Goal: Transaction & Acquisition: Purchase product/service

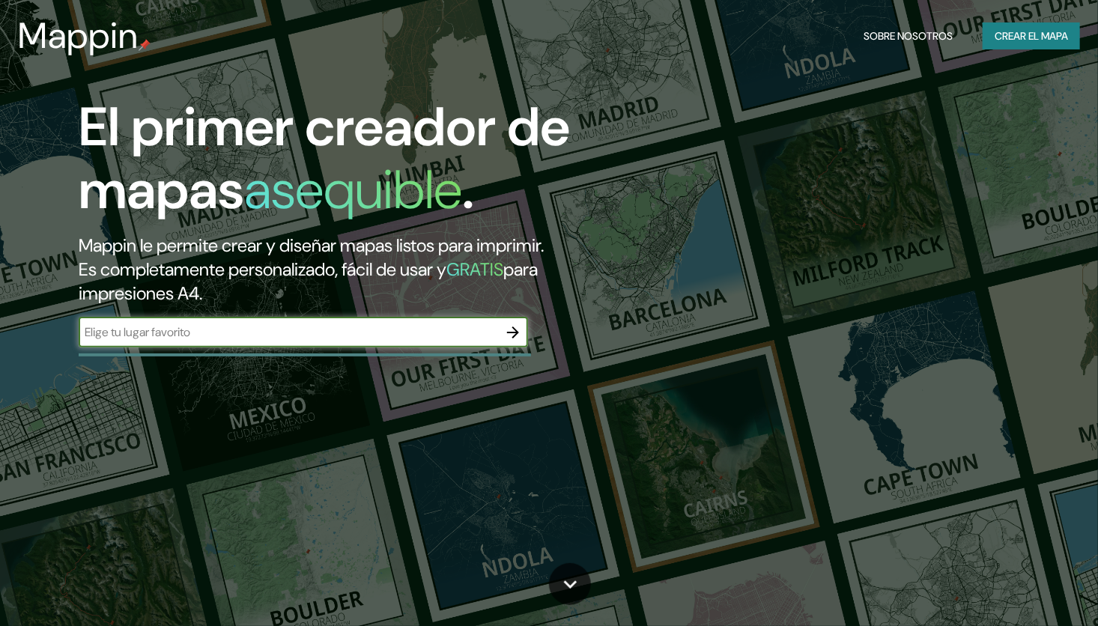
click at [339, 327] on input "text" at bounding box center [288, 332] width 419 height 17
type input "[GEOGRAPHIC_DATA]"
click at [516, 322] on button "button" at bounding box center [513, 333] width 30 height 30
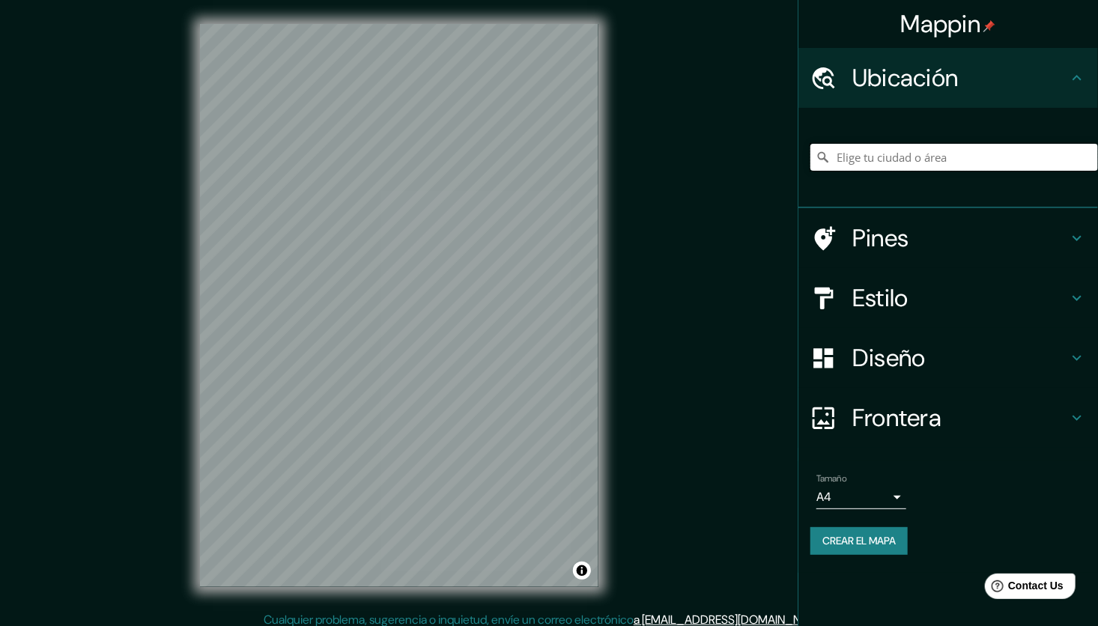
click at [889, 157] on input "Elige tu ciudad o área" at bounding box center [954, 157] width 288 height 27
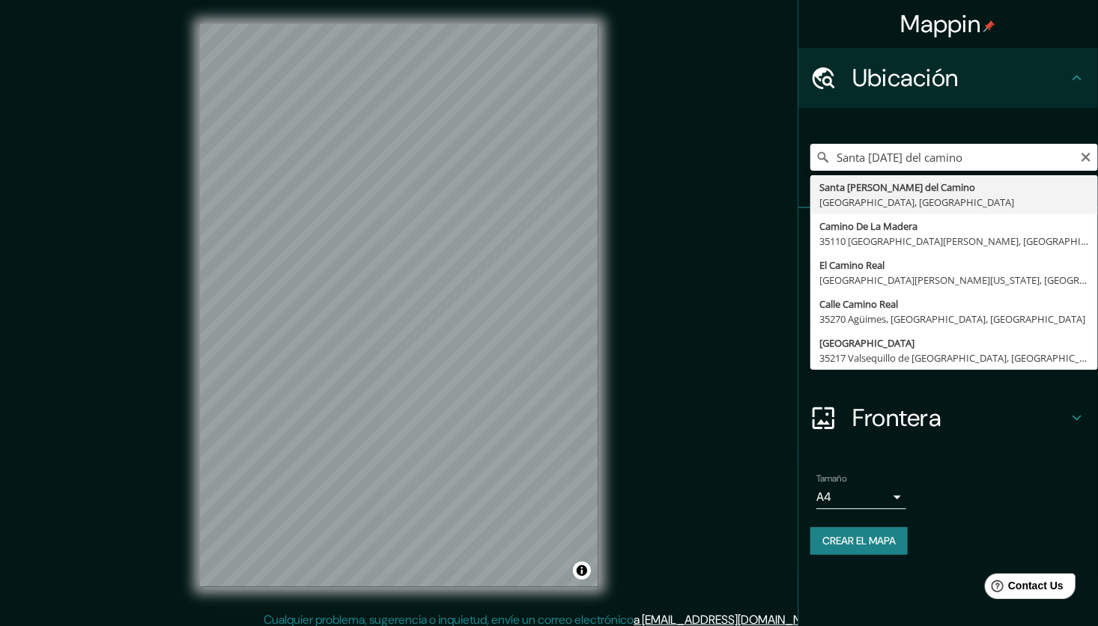
type input "[GEOGRAPHIC_DATA][PERSON_NAME], [GEOGRAPHIC_DATA]"
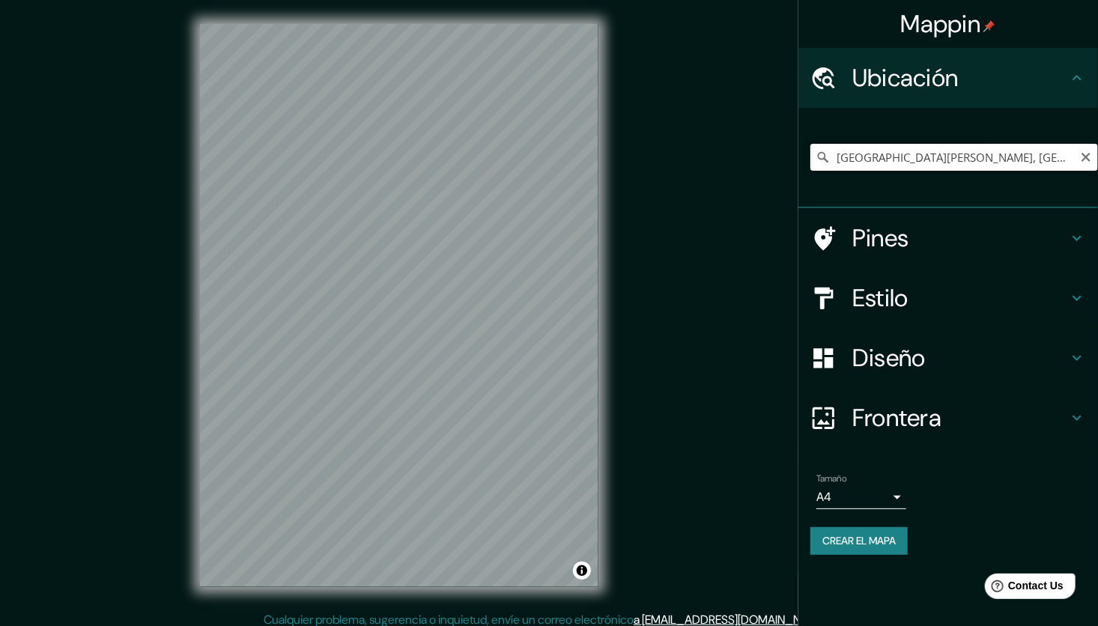
click at [929, 155] on input "[GEOGRAPHIC_DATA][PERSON_NAME], [GEOGRAPHIC_DATA]" at bounding box center [954, 157] width 288 height 27
click at [1085, 153] on icon "Claro" at bounding box center [1086, 157] width 12 height 12
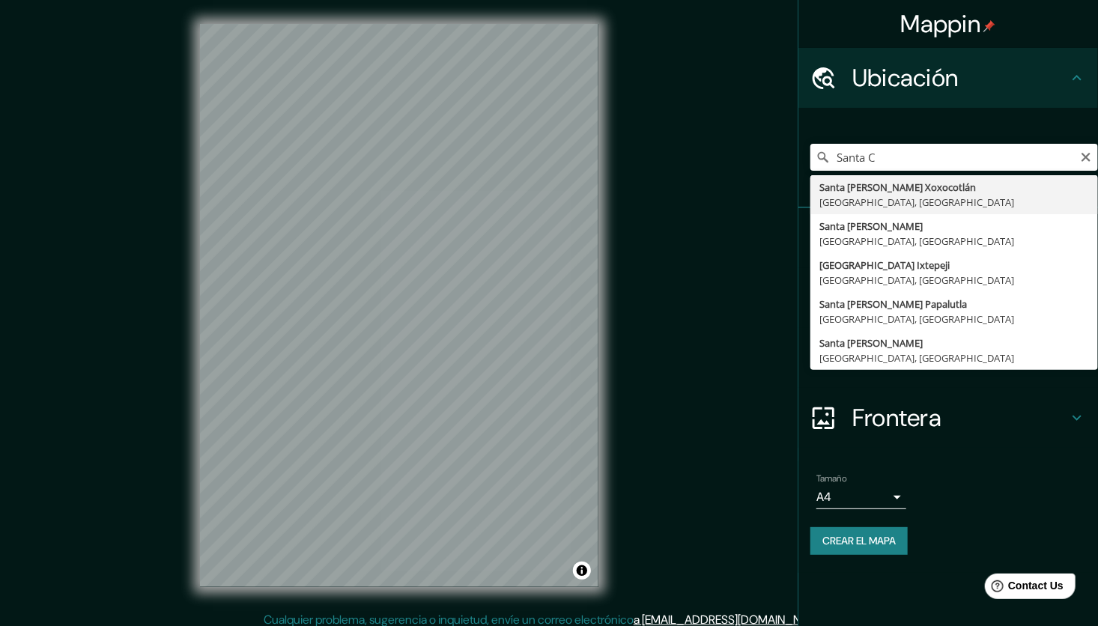
type input "Santa [PERSON_NAME] Xoxocotlán, [GEOGRAPHIC_DATA], [GEOGRAPHIC_DATA]"
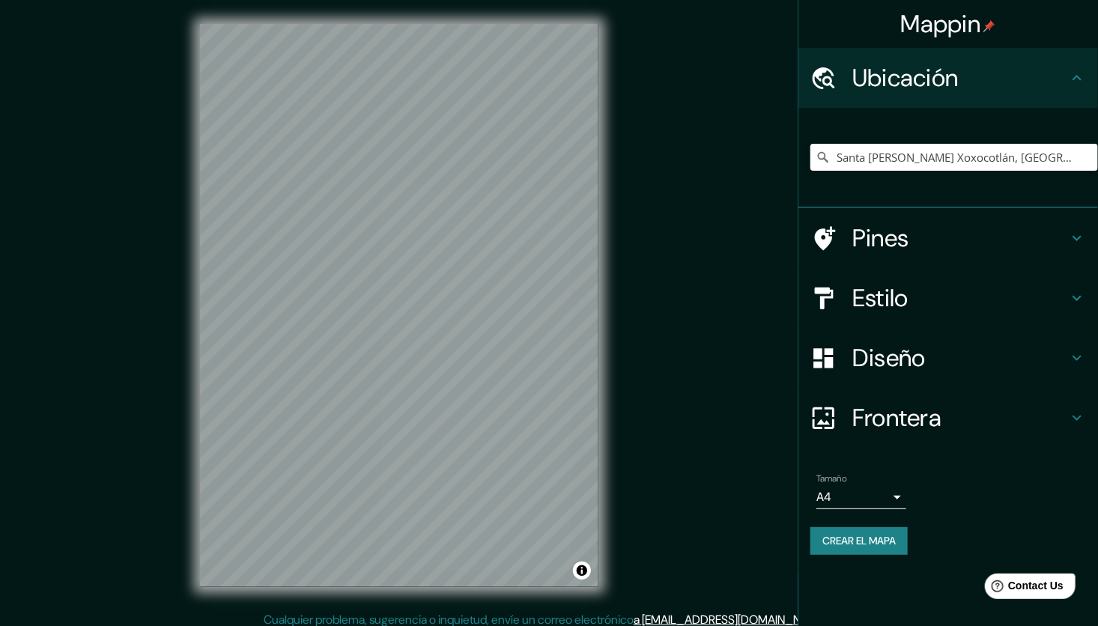
click at [912, 358] on h4 "Diseño" at bounding box center [960, 358] width 216 height 30
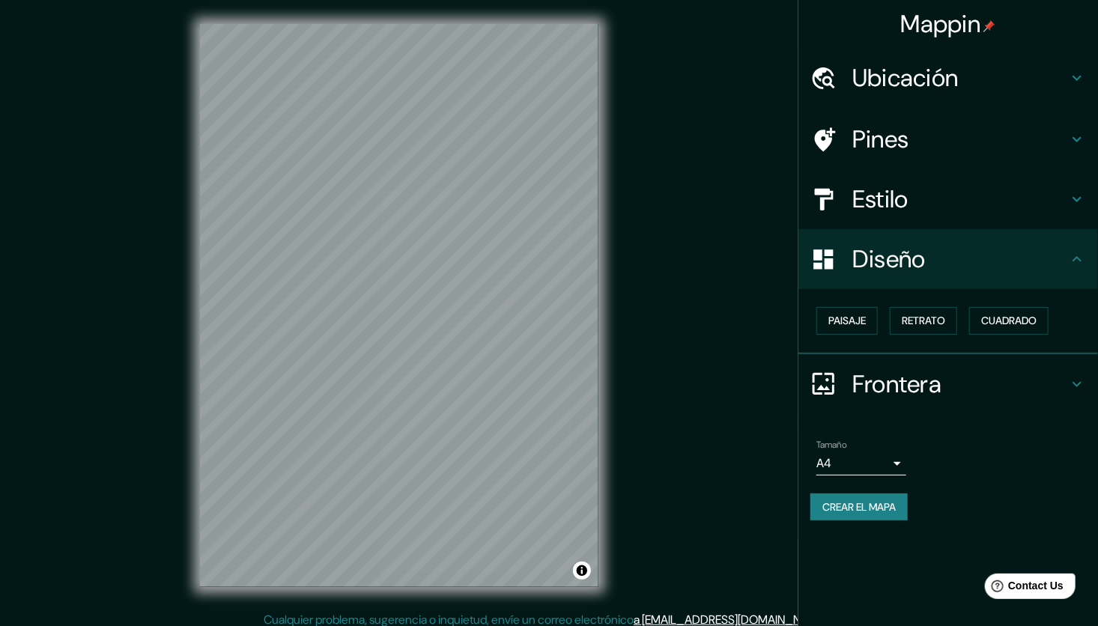
click at [925, 264] on h4 "Diseño" at bounding box center [960, 259] width 216 height 30
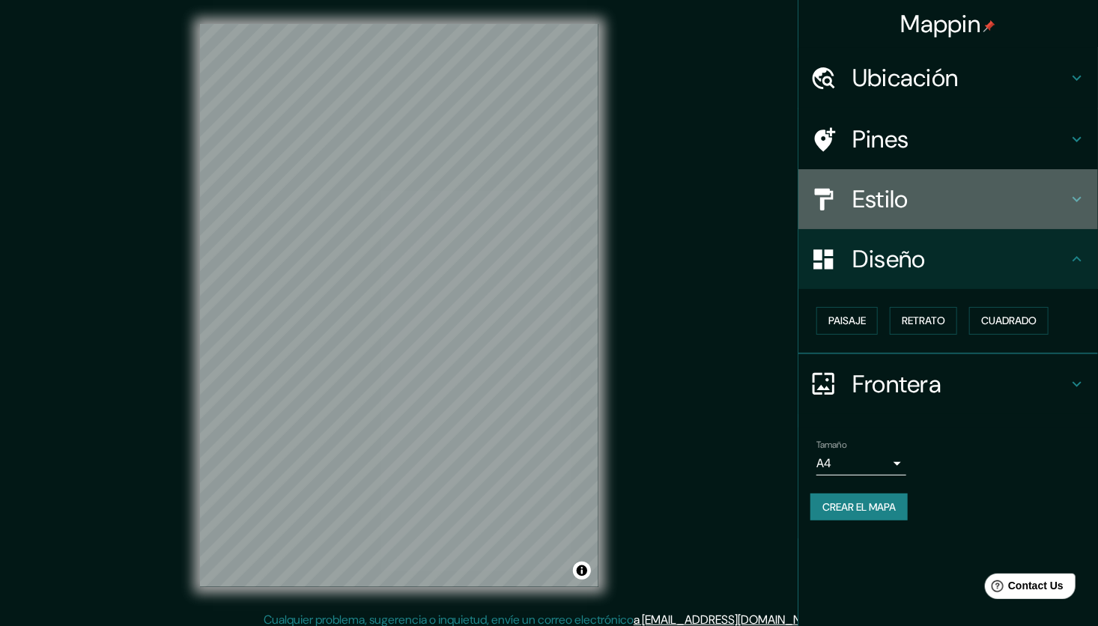
click at [952, 196] on h4 "Estilo" at bounding box center [960, 199] width 216 height 30
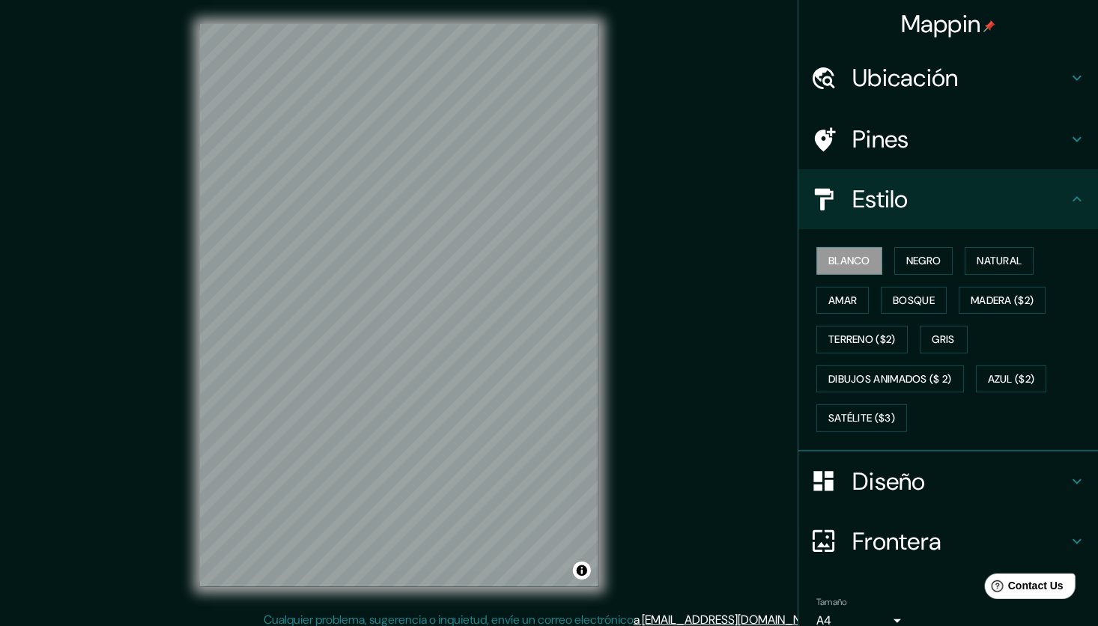
click at [975, 147] on h4 "Pines" at bounding box center [960, 139] width 216 height 30
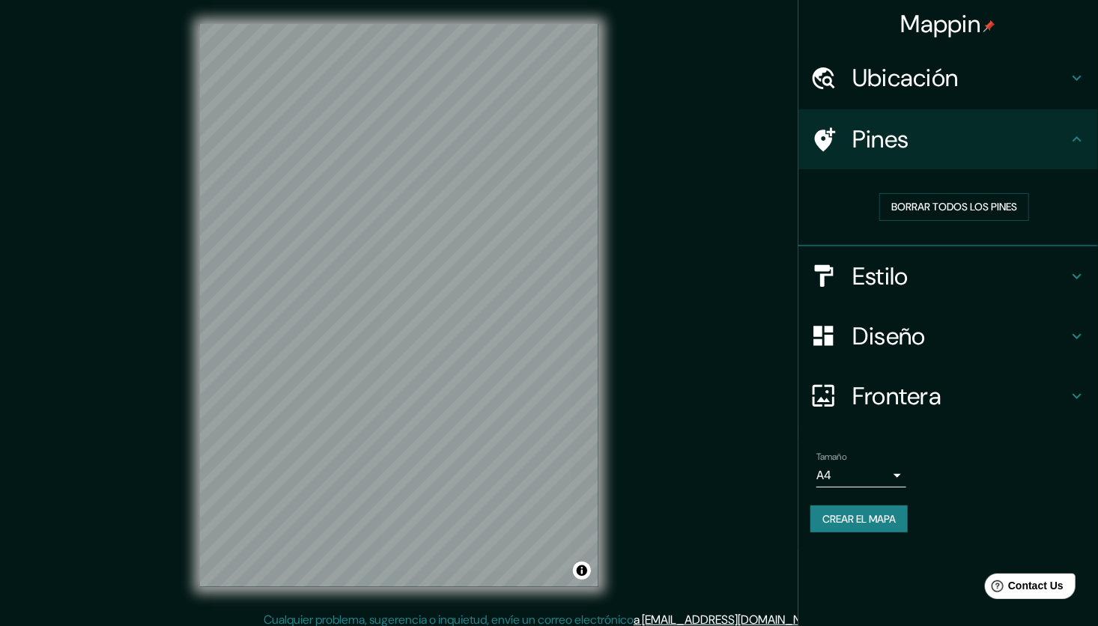
click at [1016, 85] on h4 "Ubicación" at bounding box center [960, 78] width 216 height 30
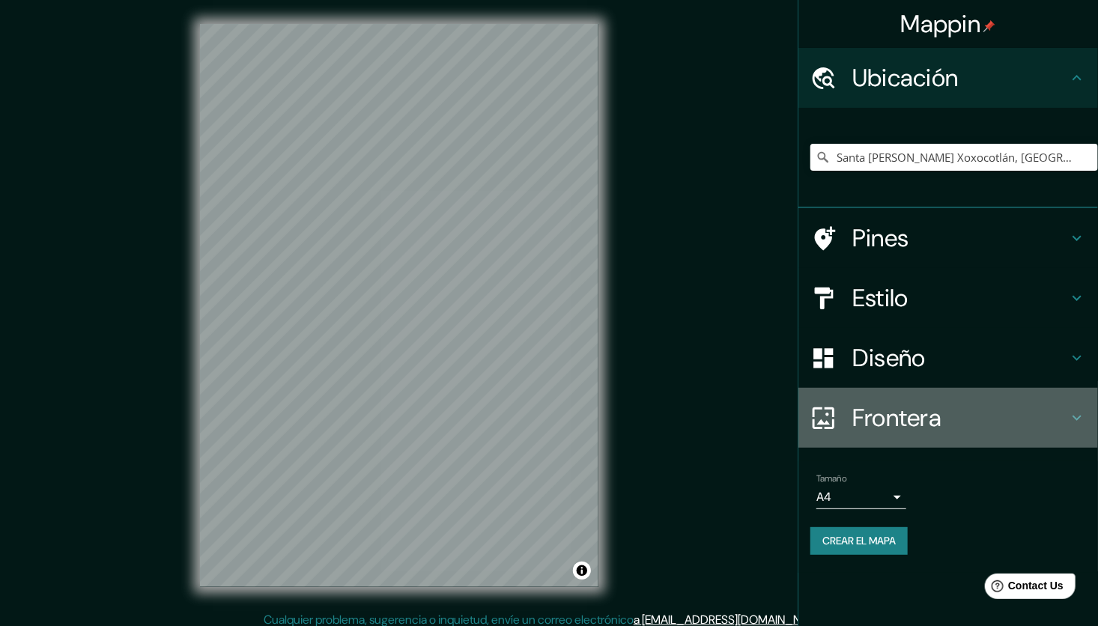
click at [961, 400] on div "Frontera" at bounding box center [948, 418] width 300 height 60
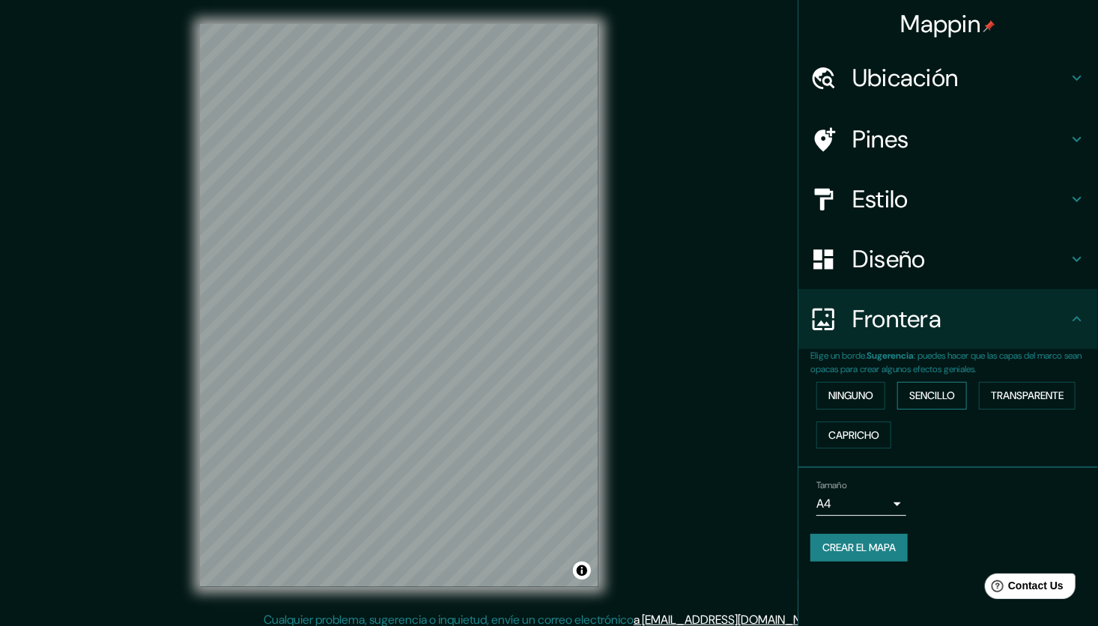
click at [939, 397] on font "Sencillo" at bounding box center [932, 396] width 46 height 19
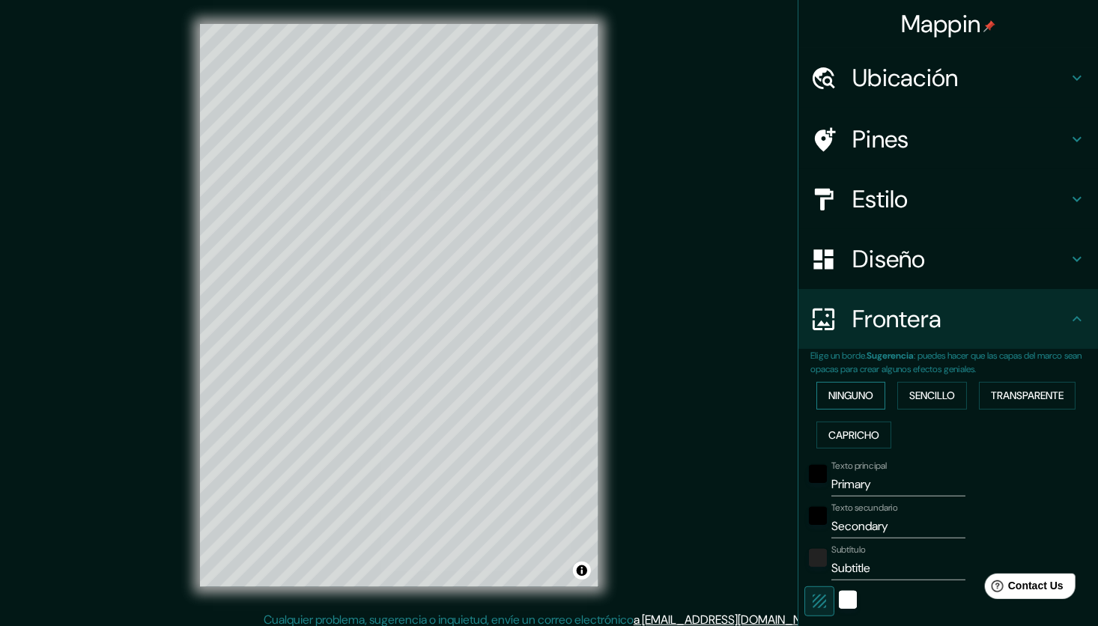
click at [843, 393] on font "Ninguno" at bounding box center [850, 396] width 45 height 19
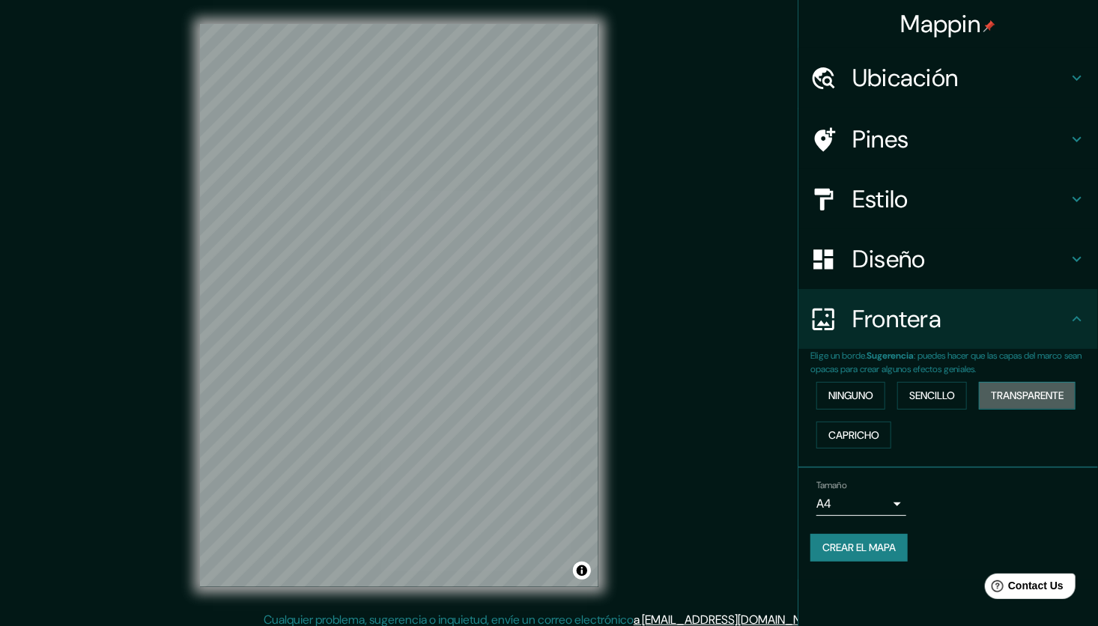
click at [1032, 398] on font "Transparente" at bounding box center [1027, 396] width 73 height 19
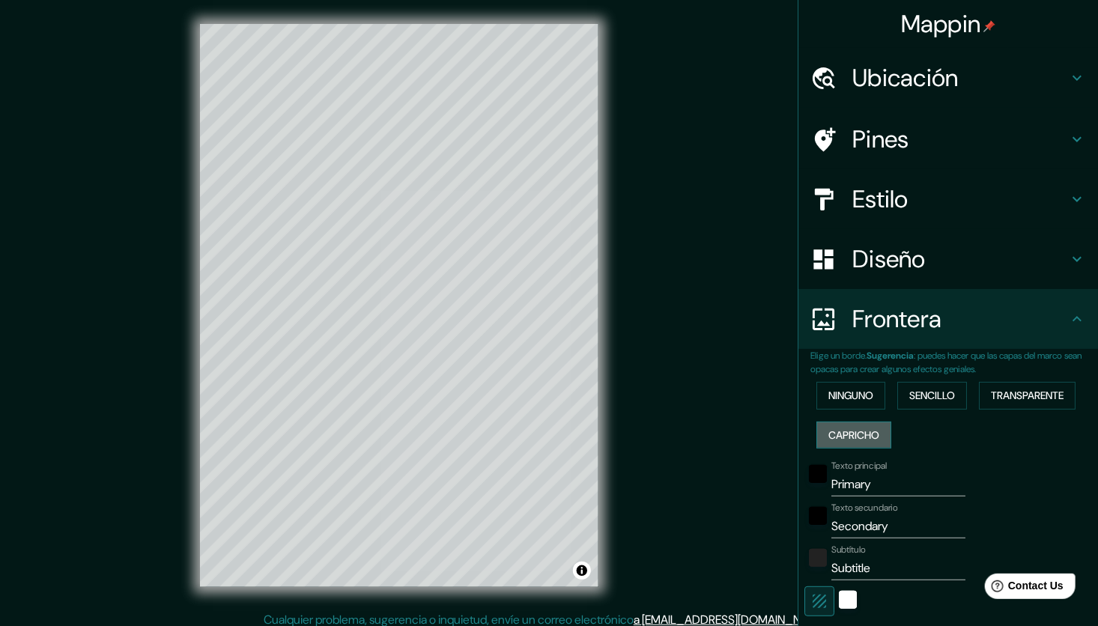
click at [855, 428] on font "Capricho" at bounding box center [853, 435] width 51 height 19
click at [844, 390] on font "Ninguno" at bounding box center [850, 396] width 45 height 19
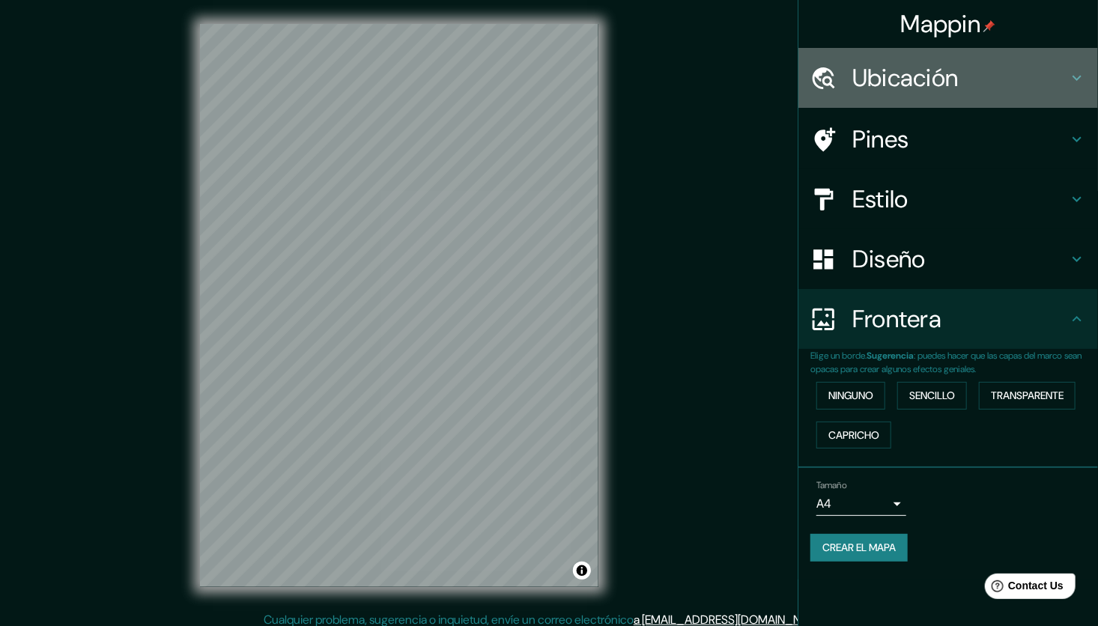
click at [940, 74] on h4 "Ubicación" at bounding box center [960, 78] width 216 height 30
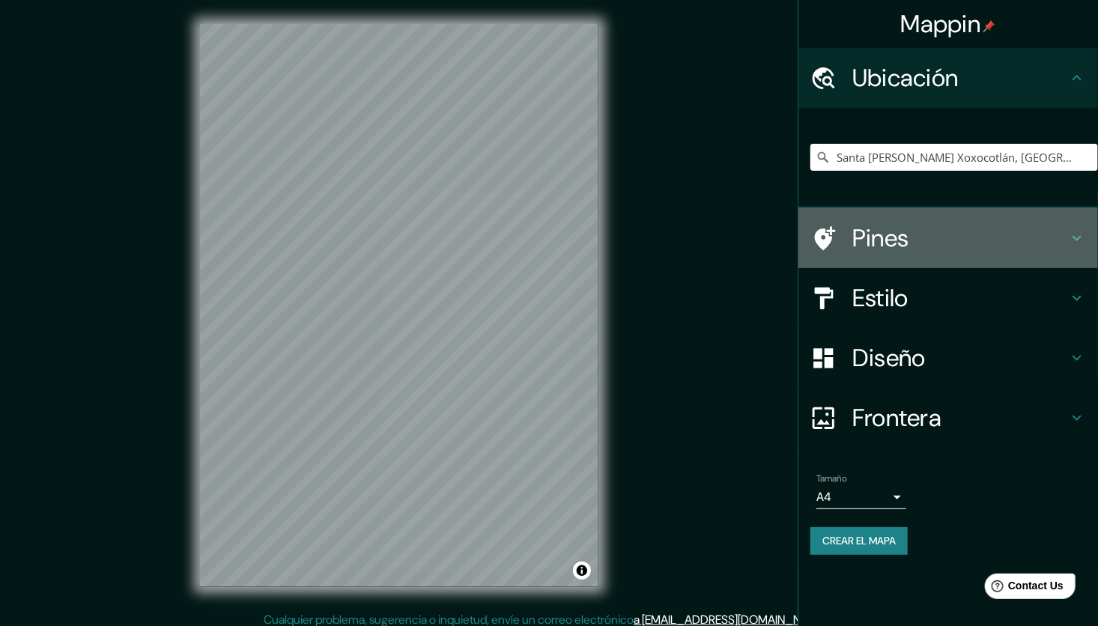
click at [921, 219] on div "Pines" at bounding box center [948, 238] width 300 height 60
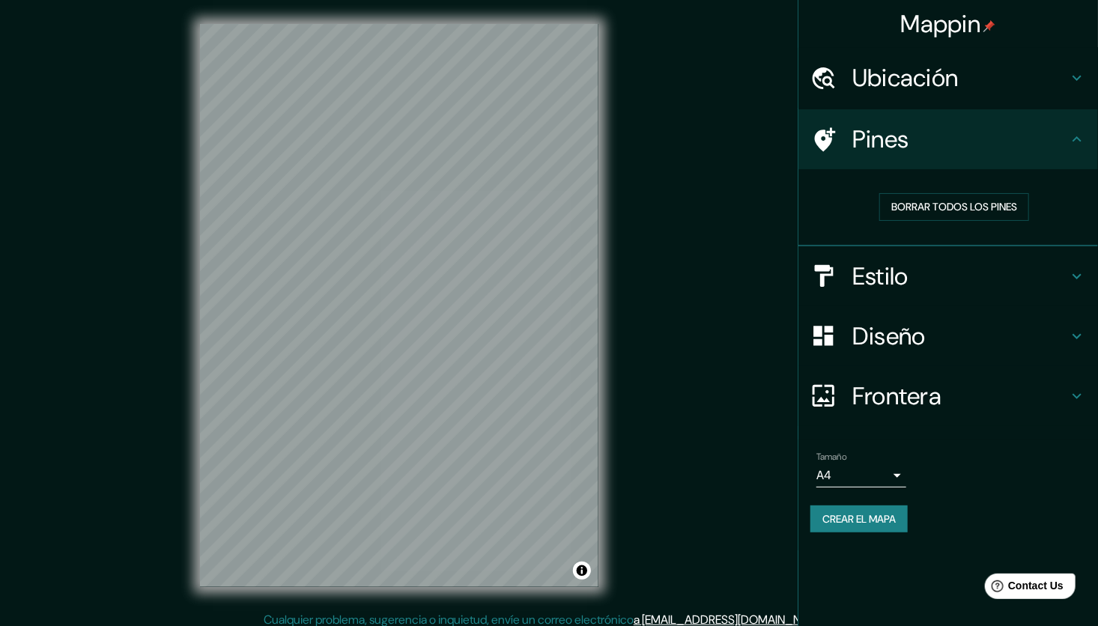
click at [882, 285] on h4 "Estilo" at bounding box center [960, 276] width 216 height 30
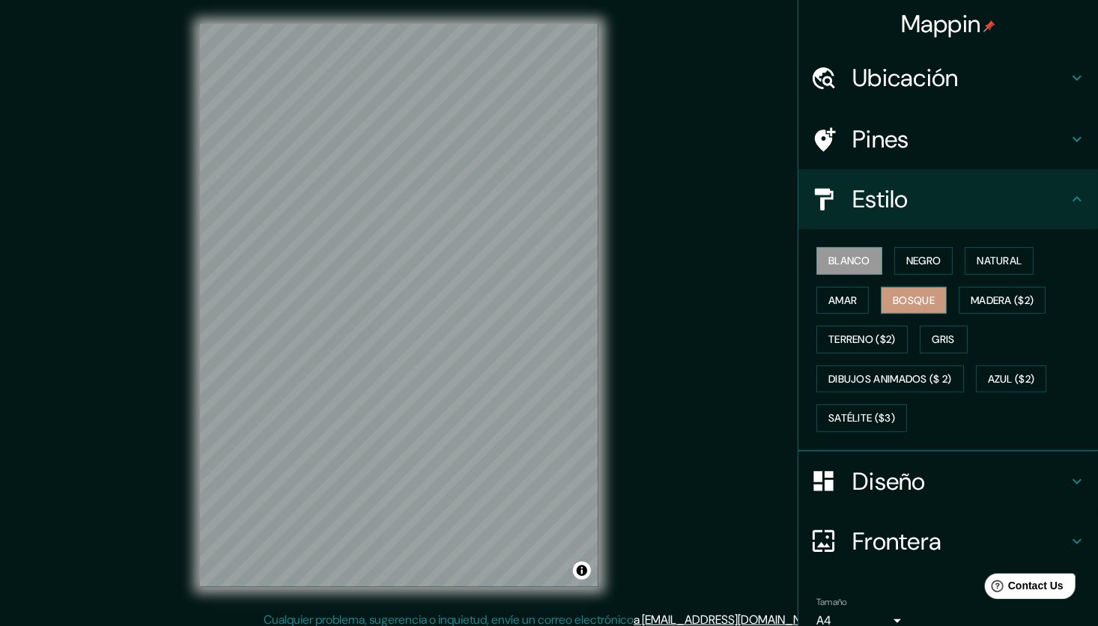
click at [897, 298] on font "Bosque" at bounding box center [914, 300] width 42 height 19
click at [864, 267] on button "Blanco" at bounding box center [849, 261] width 66 height 28
click at [1001, 297] on font "Madera ($2)" at bounding box center [1002, 300] width 63 height 19
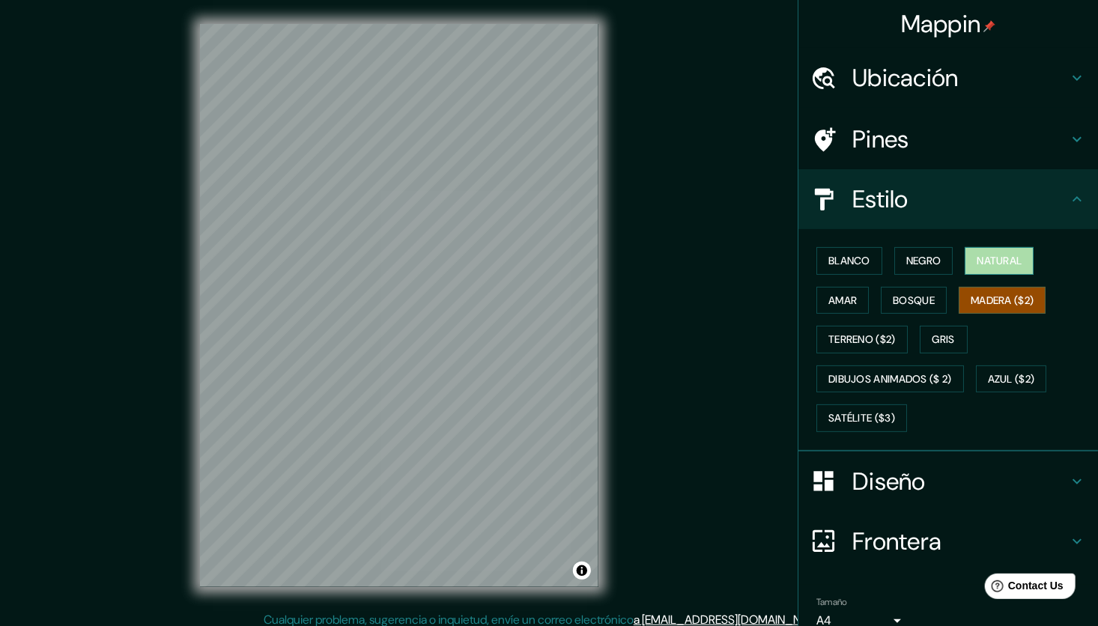
click at [977, 261] on font "Natural" at bounding box center [999, 261] width 45 height 19
click at [919, 263] on font "Negro" at bounding box center [923, 261] width 35 height 19
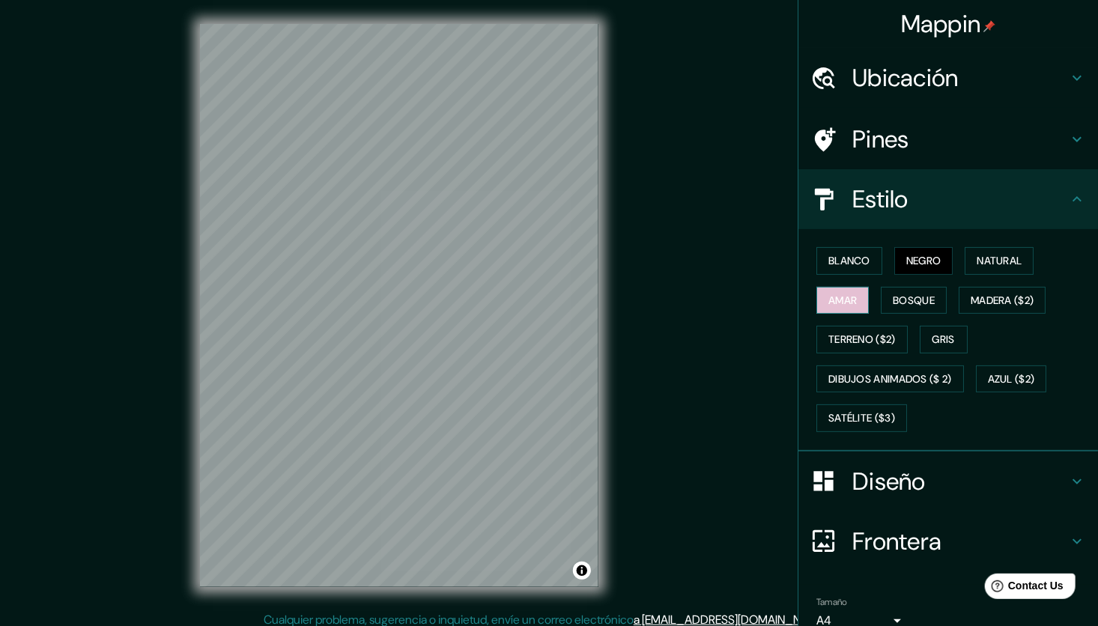
click at [830, 291] on font "Amar" at bounding box center [842, 300] width 28 height 19
click at [989, 264] on font "Natural" at bounding box center [999, 261] width 45 height 19
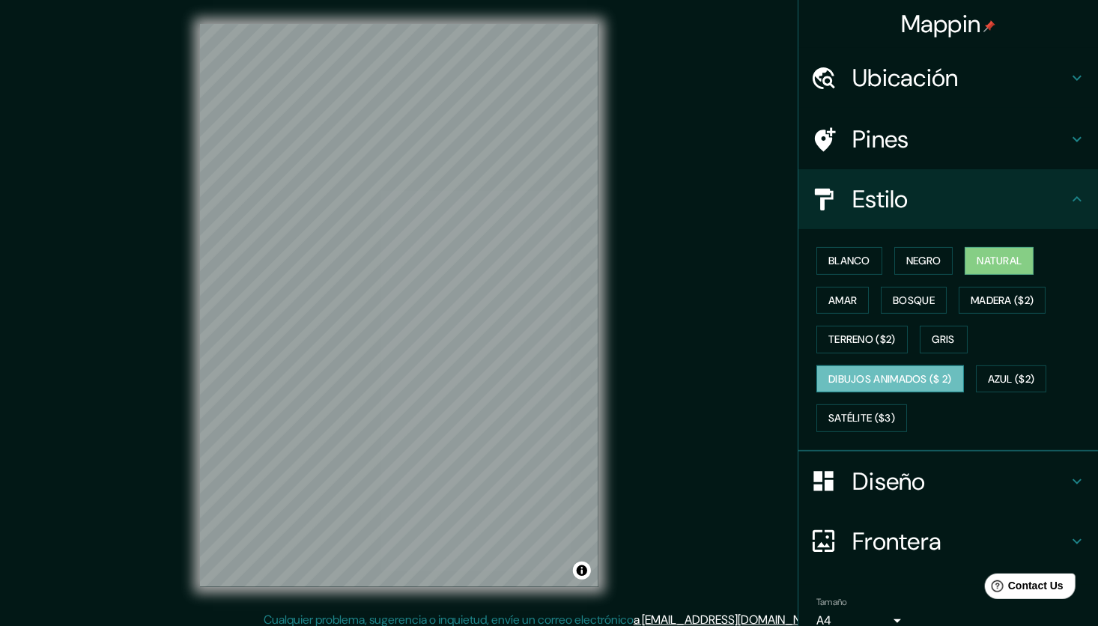
click at [921, 387] on button "Dibujos animados ($ 2)" at bounding box center [890, 380] width 148 height 28
click at [981, 267] on font "Natural" at bounding box center [999, 261] width 45 height 19
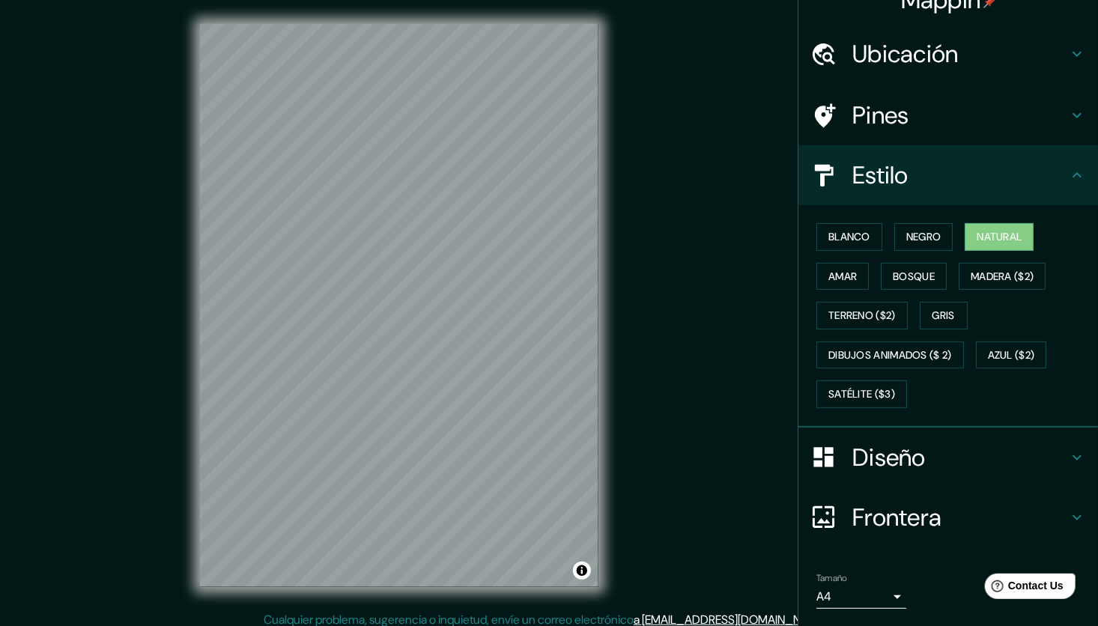
scroll to position [67, 0]
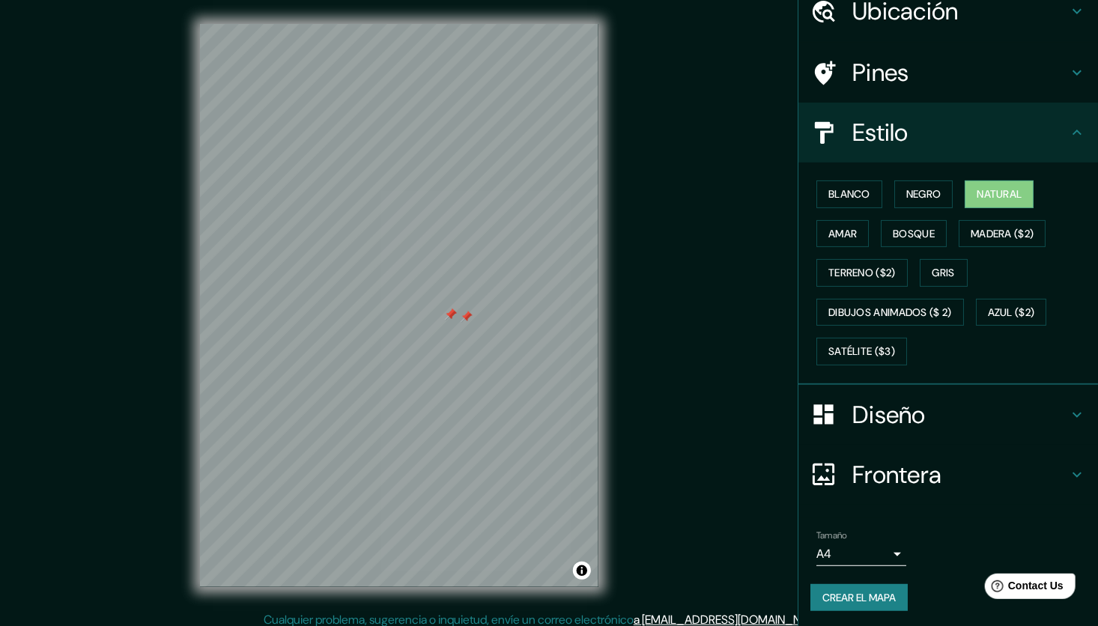
click at [463, 315] on div at bounding box center [467, 317] width 12 height 12
click at [452, 316] on div at bounding box center [451, 315] width 12 height 12
click at [462, 316] on div at bounding box center [462, 315] width 12 height 12
click at [469, 317] on div at bounding box center [465, 320] width 12 height 12
click at [450, 315] on div at bounding box center [451, 315] width 12 height 12
